Goal: Task Accomplishment & Management: Manage account settings

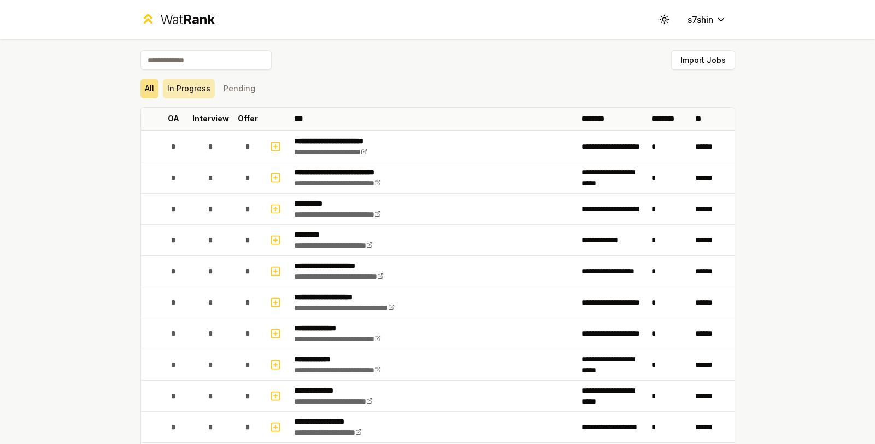
click at [194, 89] on button "In Progress" at bounding box center [189, 89] width 52 height 20
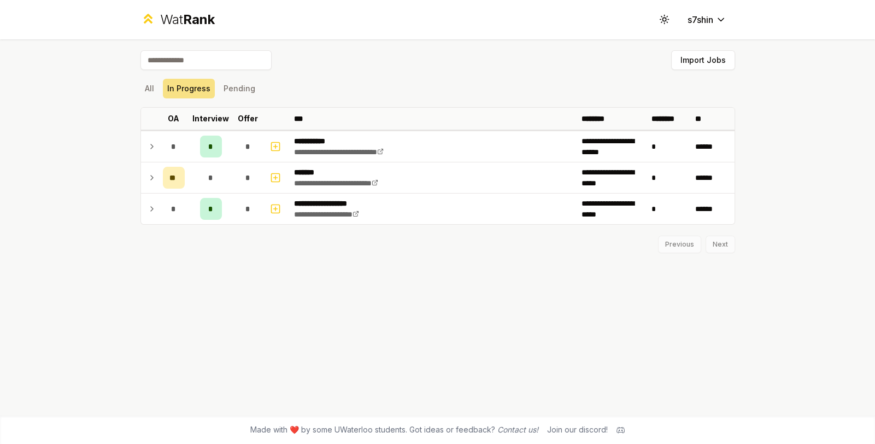
click at [139, 89] on div "**********" at bounding box center [437, 227] width 629 height 376
click at [155, 86] on button "All" at bounding box center [149, 89] width 18 height 20
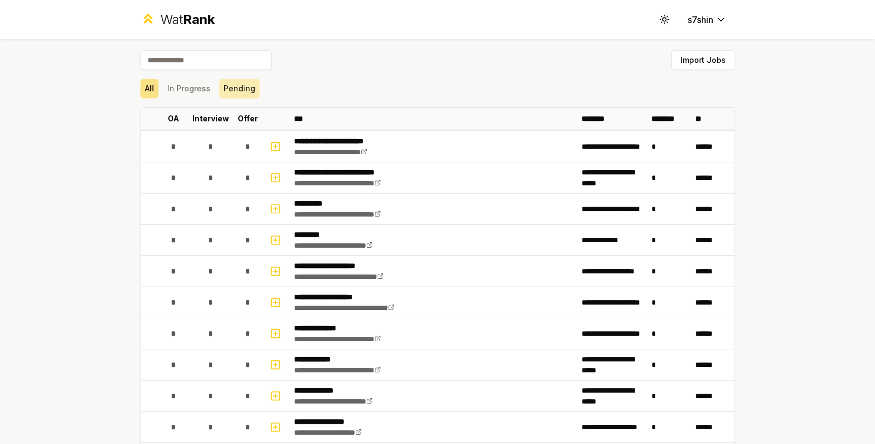
click at [226, 87] on button "Pending" at bounding box center [239, 89] width 40 height 20
click at [180, 88] on button "In Progress" at bounding box center [189, 89] width 52 height 20
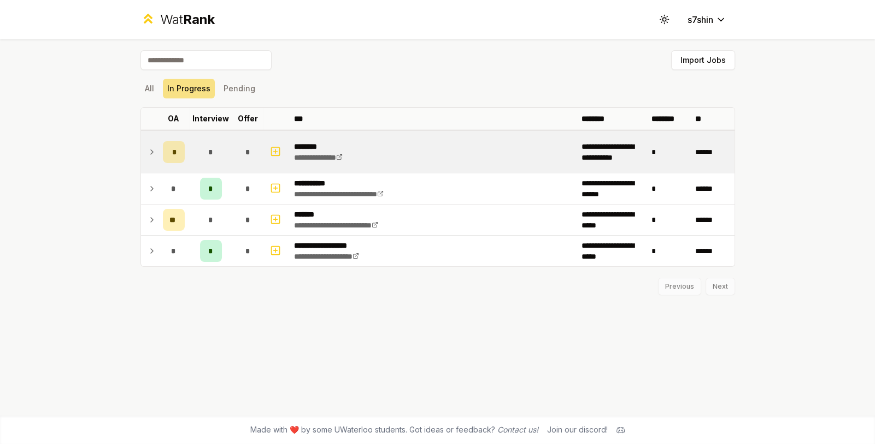
click at [149, 149] on icon at bounding box center [151, 151] width 9 height 13
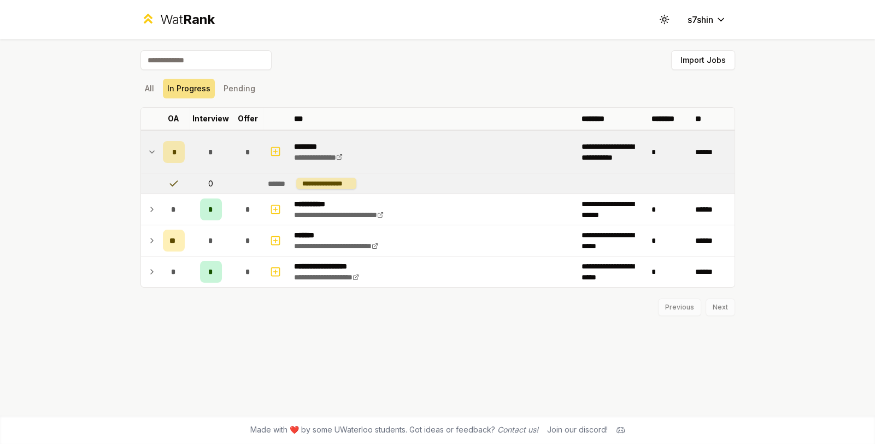
click at [169, 149] on div "*" at bounding box center [174, 152] width 22 height 22
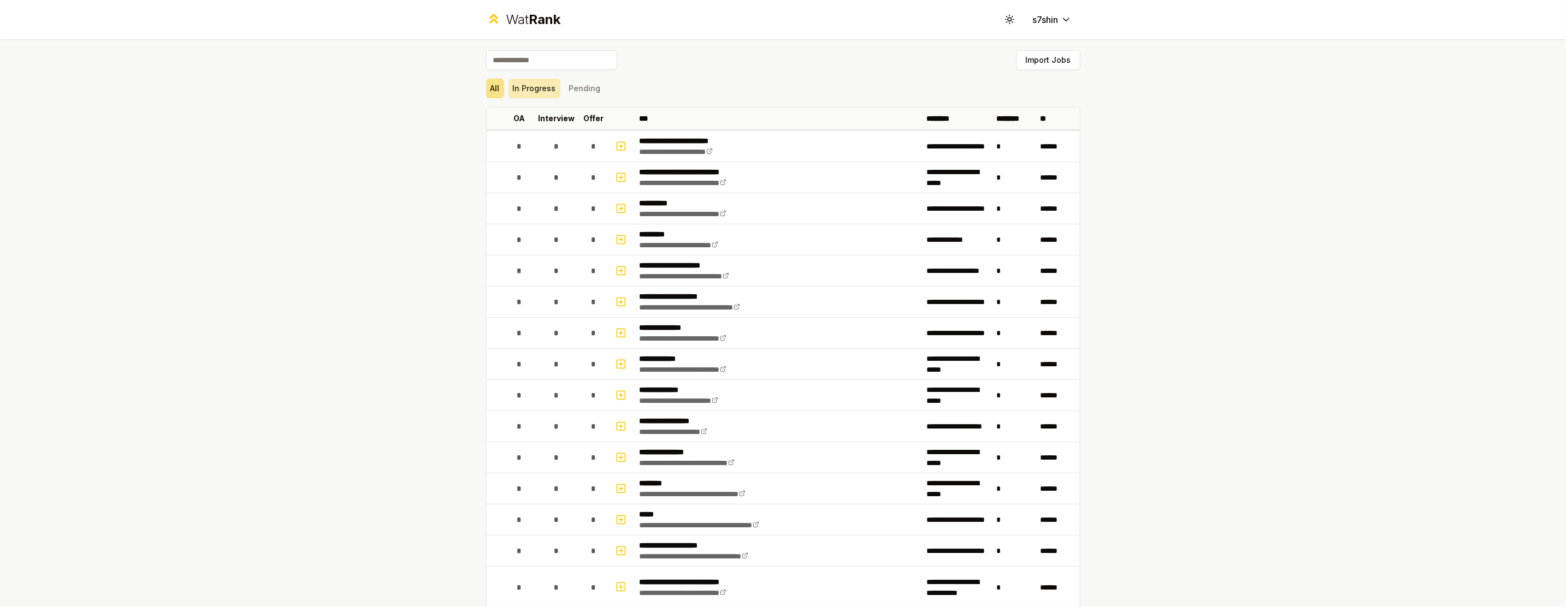
click at [533, 95] on button "In Progress" at bounding box center [535, 89] width 52 height 20
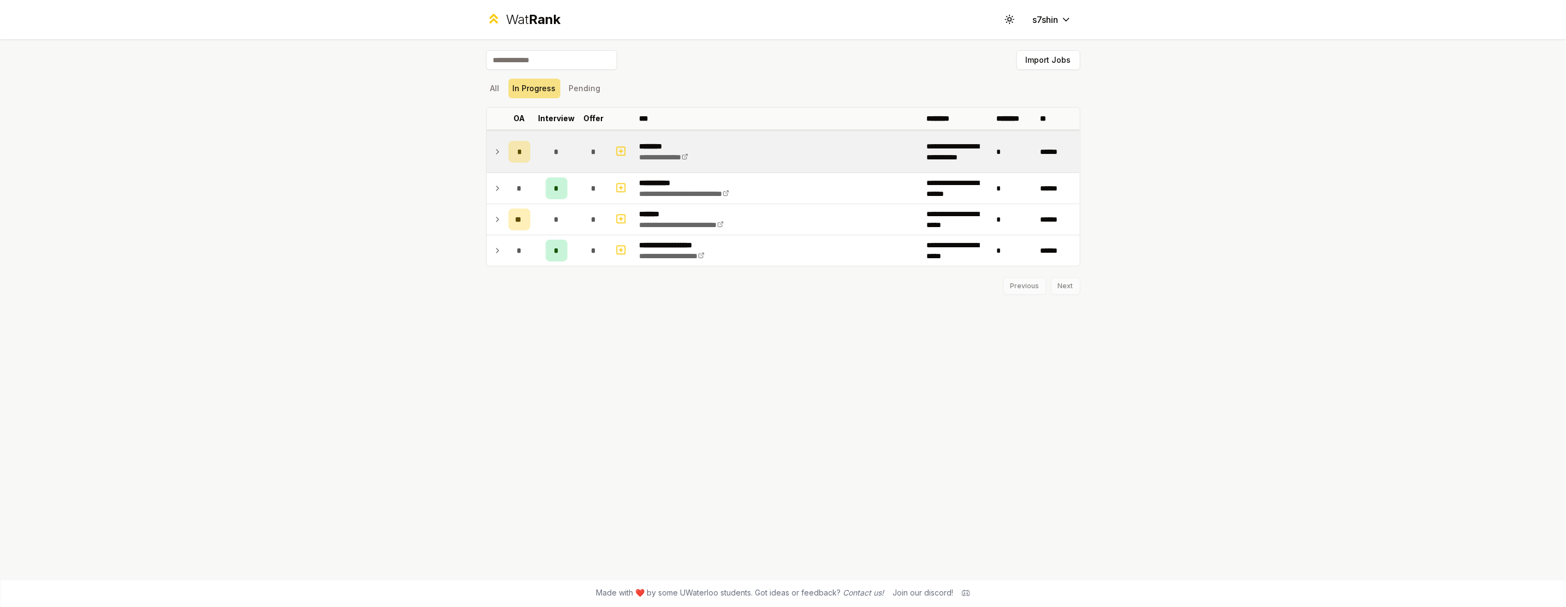
click at [497, 157] on icon at bounding box center [497, 151] width 9 height 13
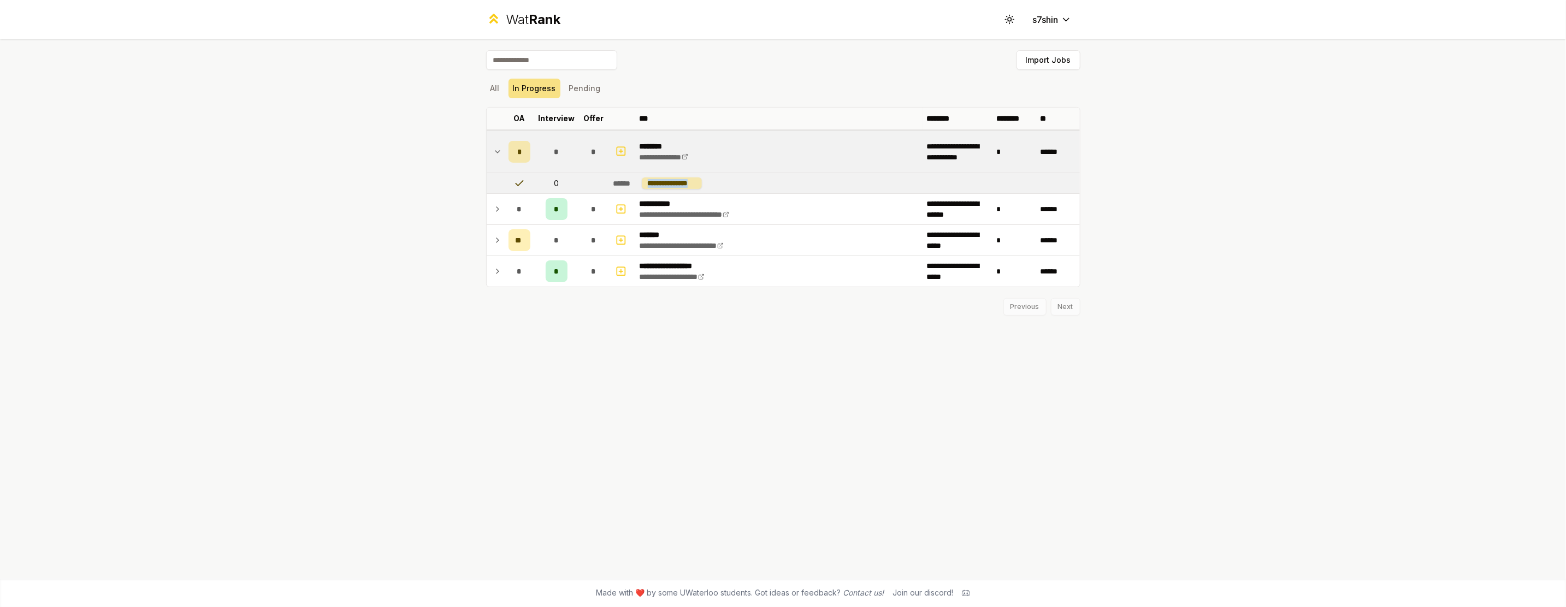
drag, startPoint x: 648, startPoint y: 184, endPoint x: 706, endPoint y: 184, distance: 58.4
click at [706, 184] on td "**********" at bounding box center [844, 183] width 471 height 21
click at [592, 180] on td at bounding box center [593, 183] width 31 height 21
click at [515, 184] on icon at bounding box center [519, 183] width 11 height 11
drag, startPoint x: 519, startPoint y: 147, endPoint x: 513, endPoint y: 151, distance: 6.7
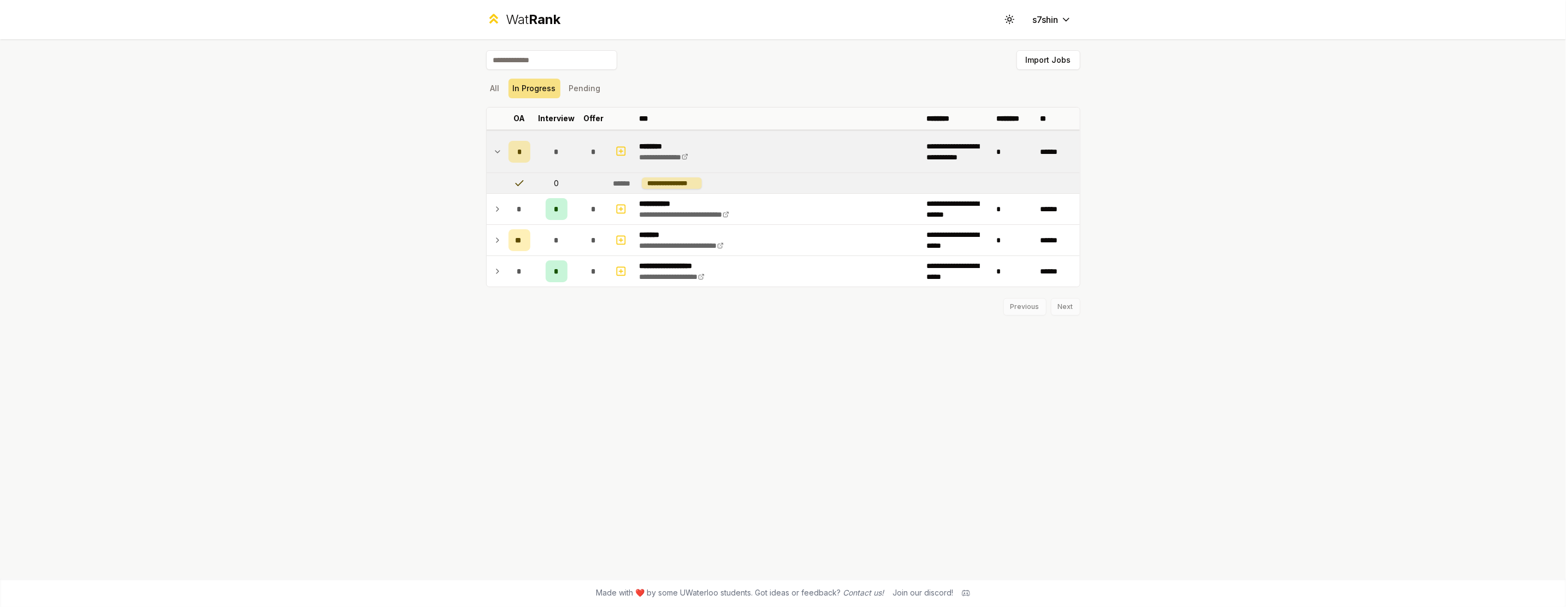
click at [513, 151] on div "*" at bounding box center [520, 152] width 22 height 22
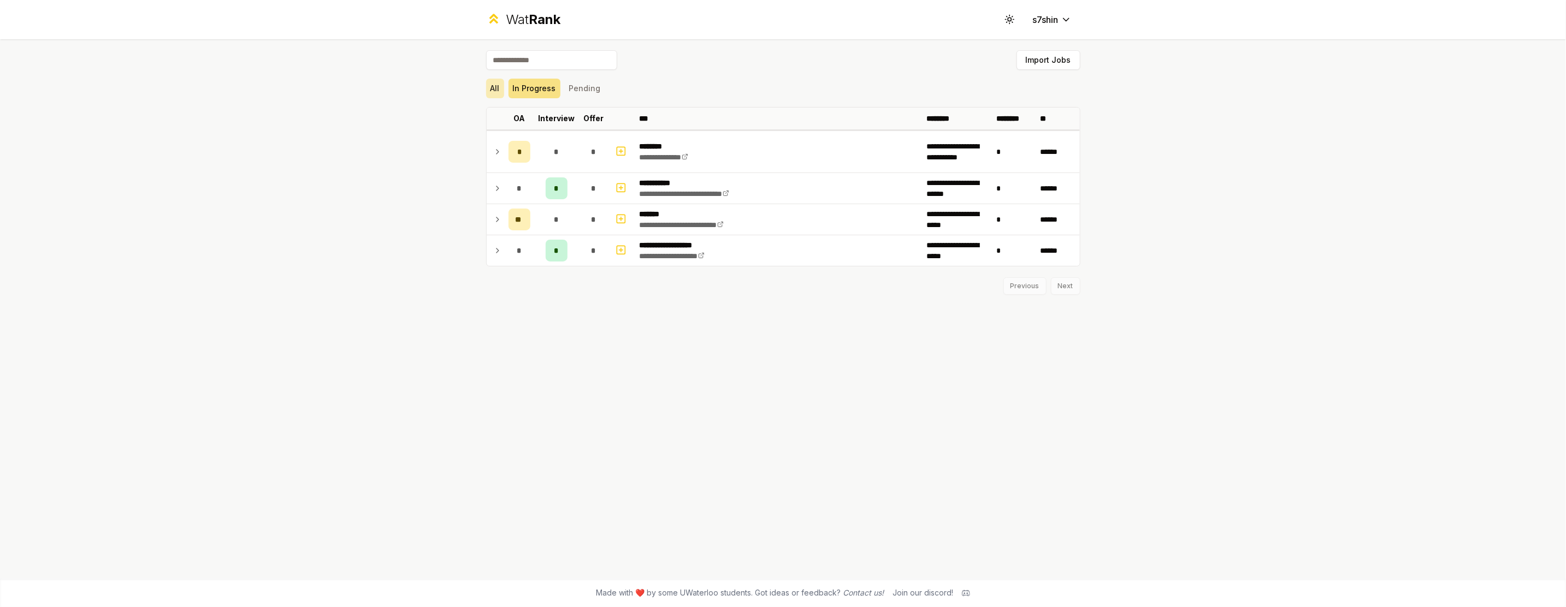
click at [504, 94] on button "All" at bounding box center [495, 89] width 18 height 20
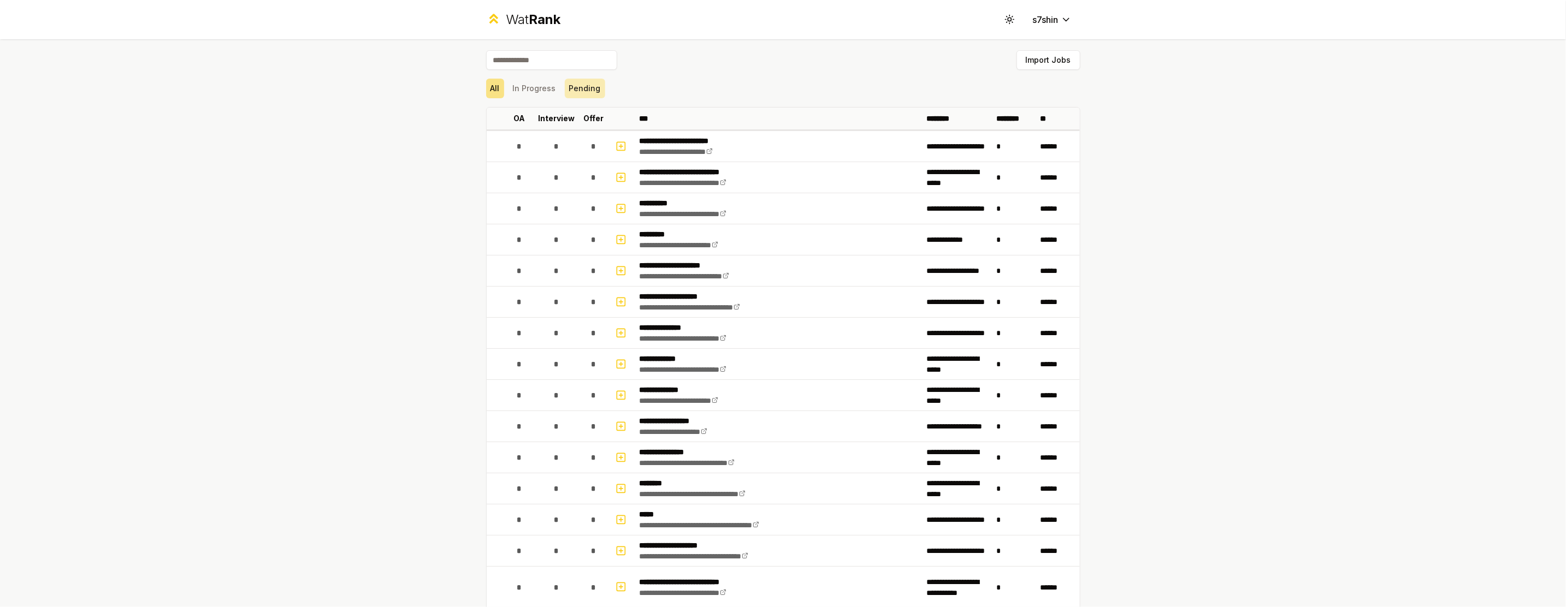
click at [574, 92] on button "Pending" at bounding box center [585, 89] width 40 height 20
click at [552, 82] on button "In Progress" at bounding box center [535, 89] width 52 height 20
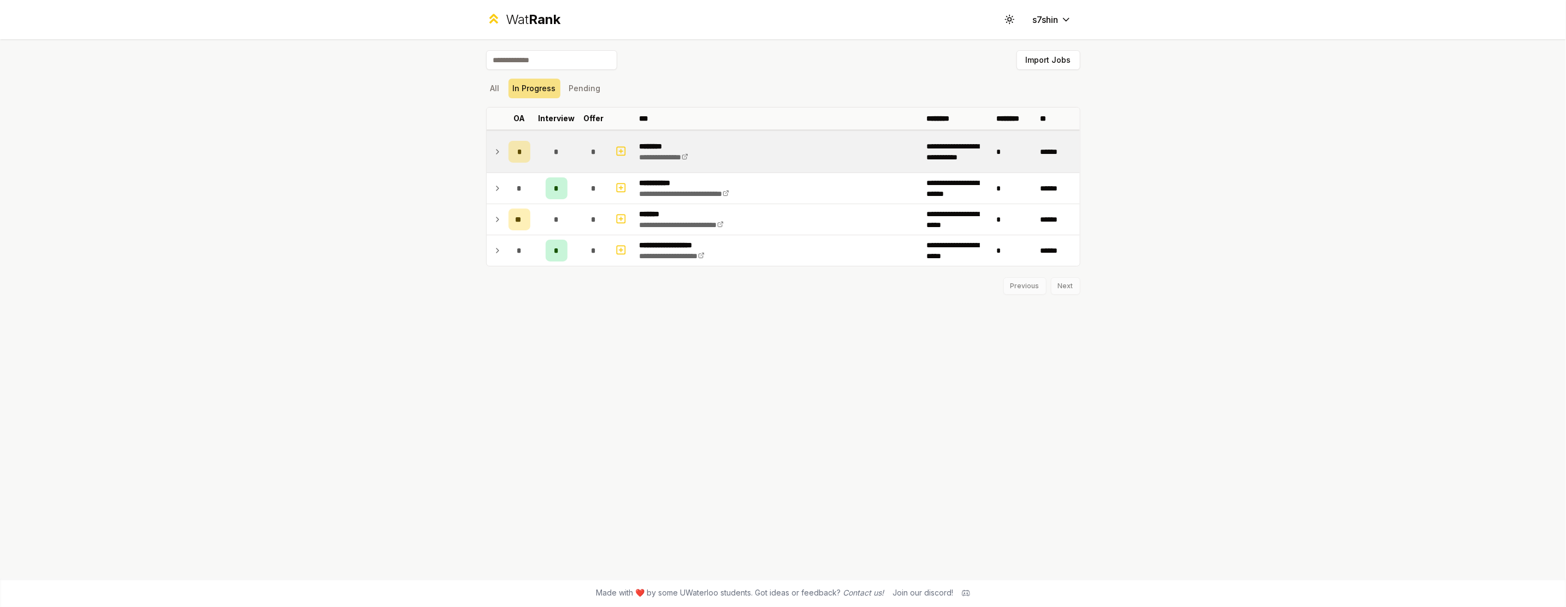
click at [497, 153] on icon at bounding box center [497, 151] width 9 height 13
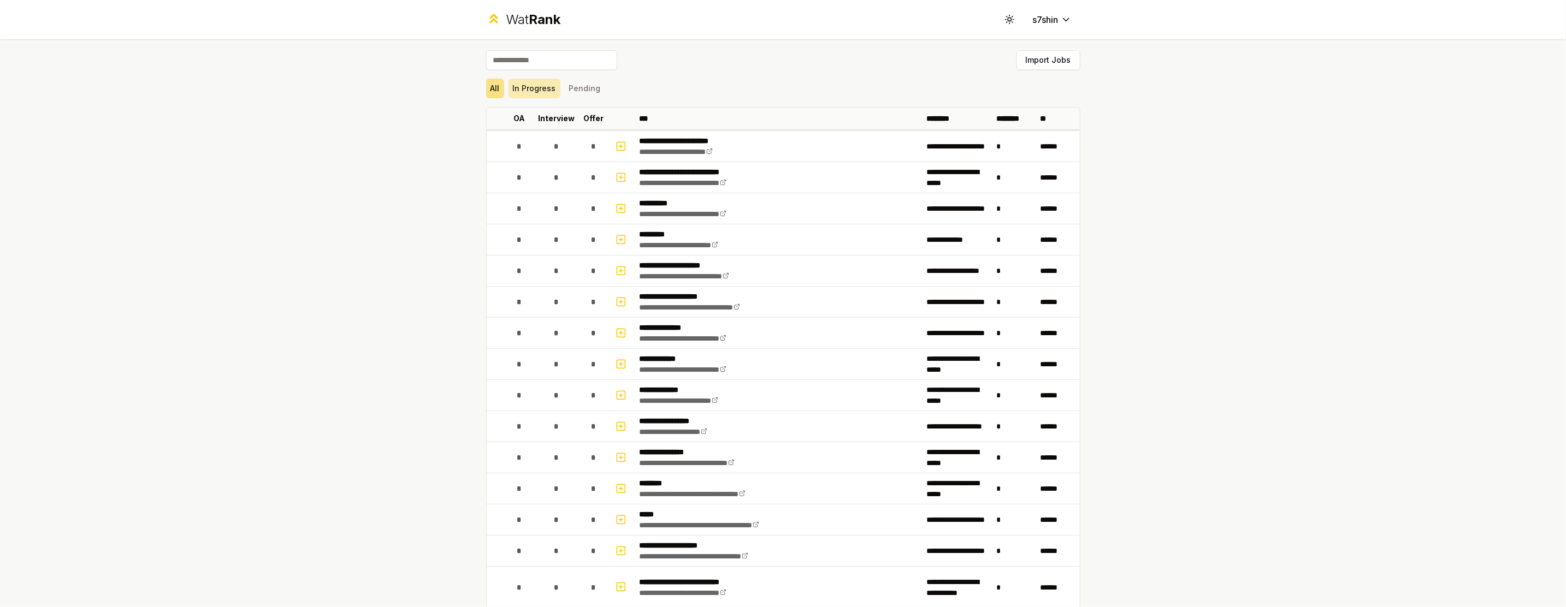
click at [551, 82] on button "In Progress" at bounding box center [535, 89] width 52 height 20
